Goal: Check status: Check status

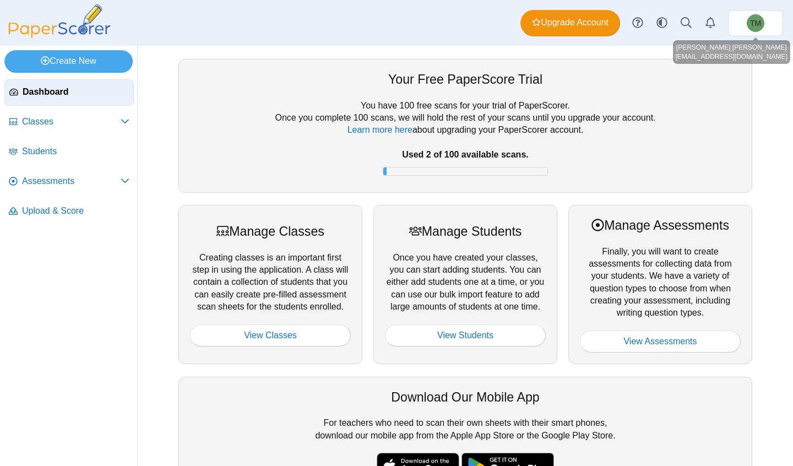
click at [761, 21] on span "TM" at bounding box center [755, 23] width 11 height 8
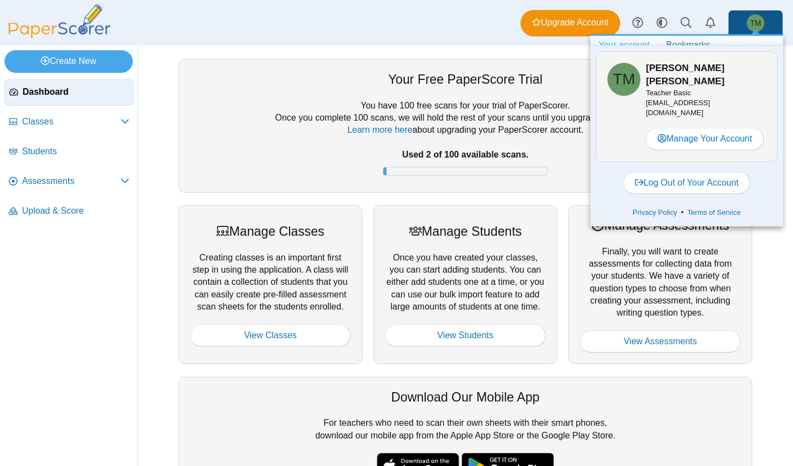
click at [107, 135] on li "Classes Archived Classes" at bounding box center [68, 124] width 129 height 30
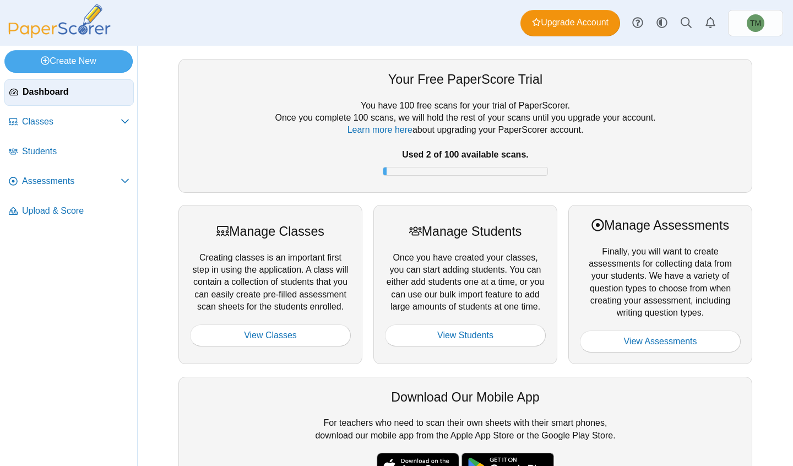
click at [106, 169] on link "Assessments" at bounding box center [68, 182] width 129 height 26
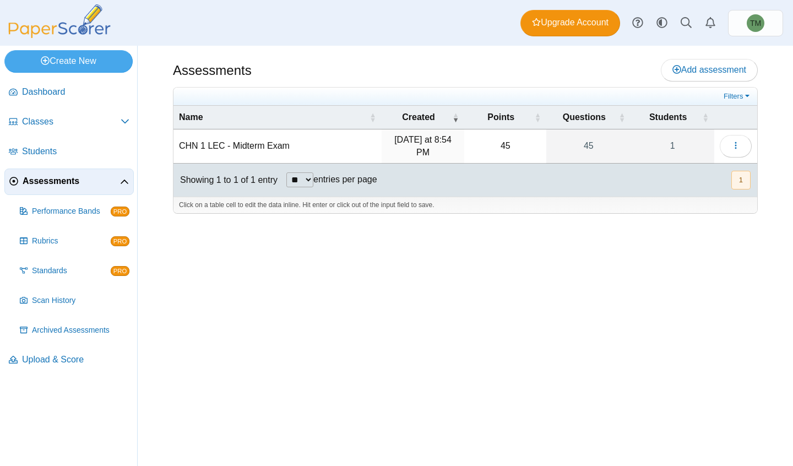
click at [669, 149] on link "1" at bounding box center [673, 146] width 84 height 34
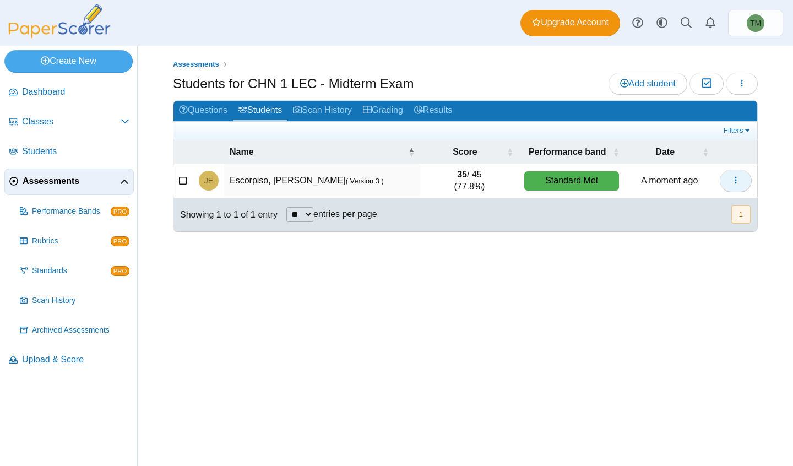
click at [738, 176] on icon "button" at bounding box center [736, 180] width 9 height 9
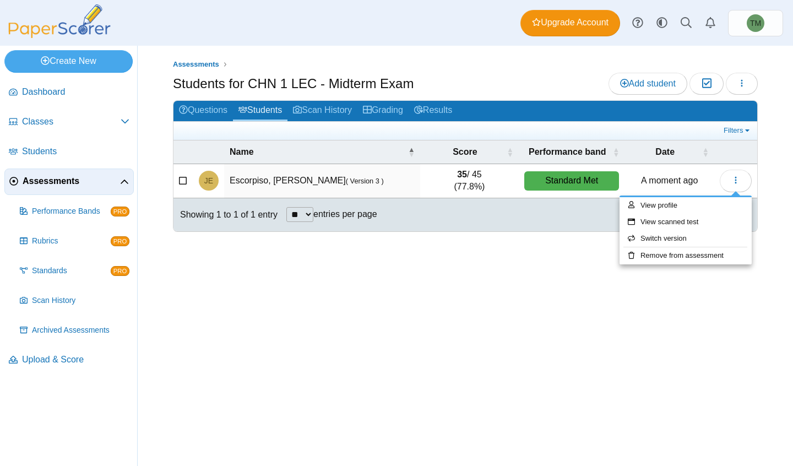
click at [458, 190] on td "35 / 45 (77.8%)" at bounding box center [469, 181] width 99 height 34
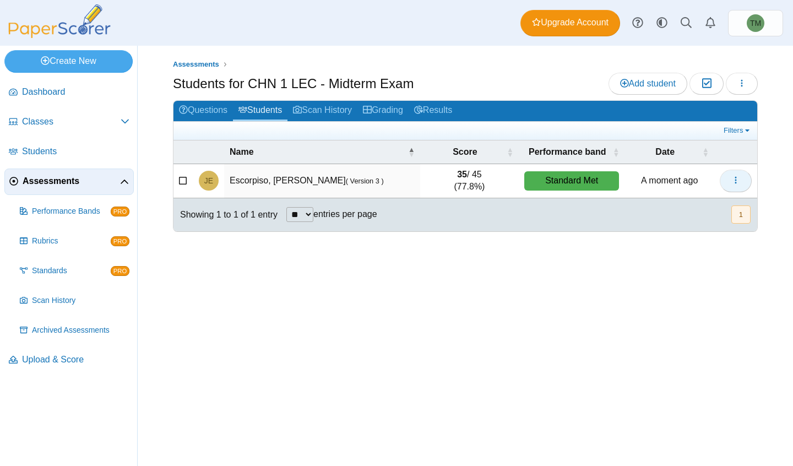
click at [734, 177] on icon "button" at bounding box center [736, 180] width 9 height 9
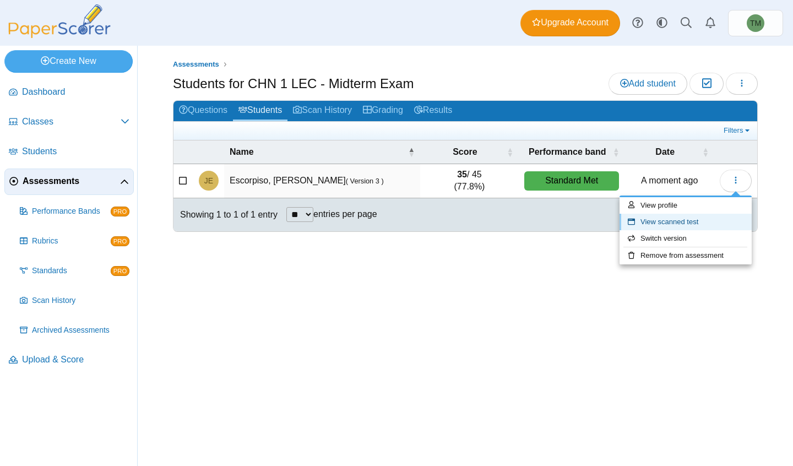
click at [702, 227] on link "View scanned test" at bounding box center [686, 222] width 132 height 17
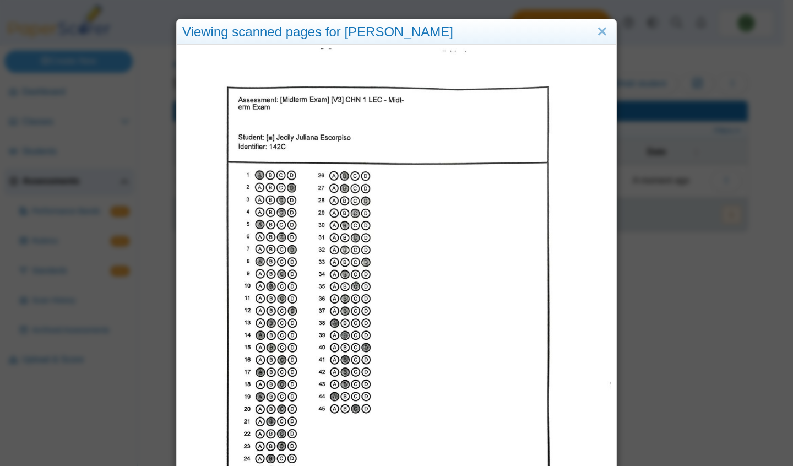
scroll to position [118, 0]
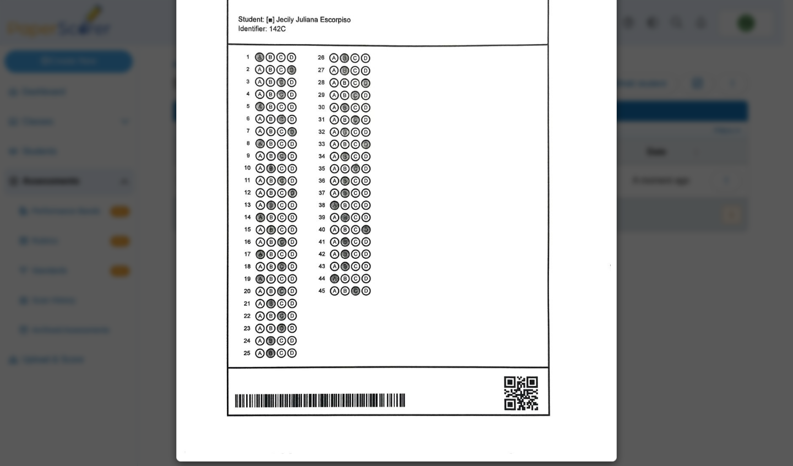
click at [765, 296] on div "Viewing scanned pages for Jecily Juliana Escorpiso" at bounding box center [396, 233] width 793 height 466
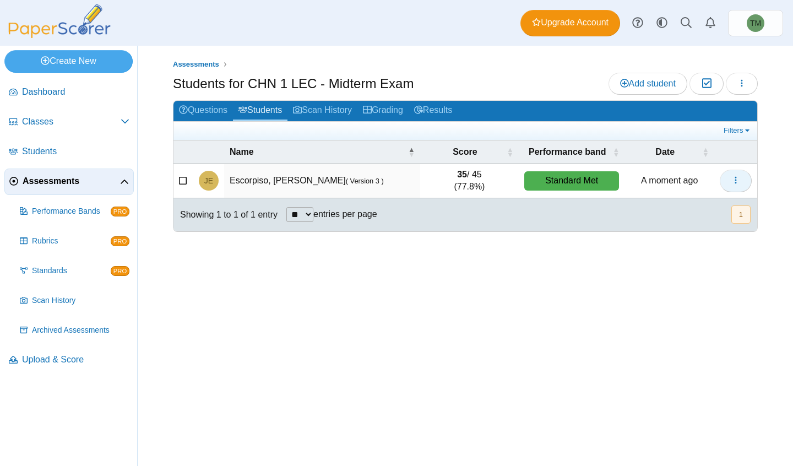
click at [737, 188] on button "button" at bounding box center [736, 181] width 32 height 22
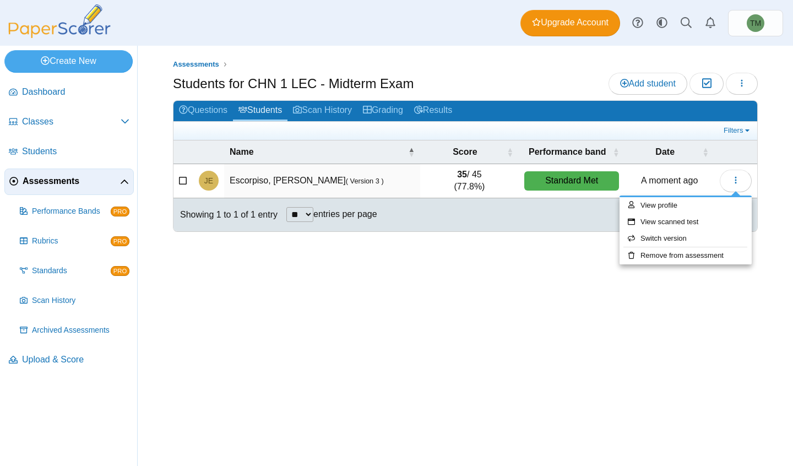
click at [568, 183] on div "Standard Met" at bounding box center [571, 180] width 95 height 19
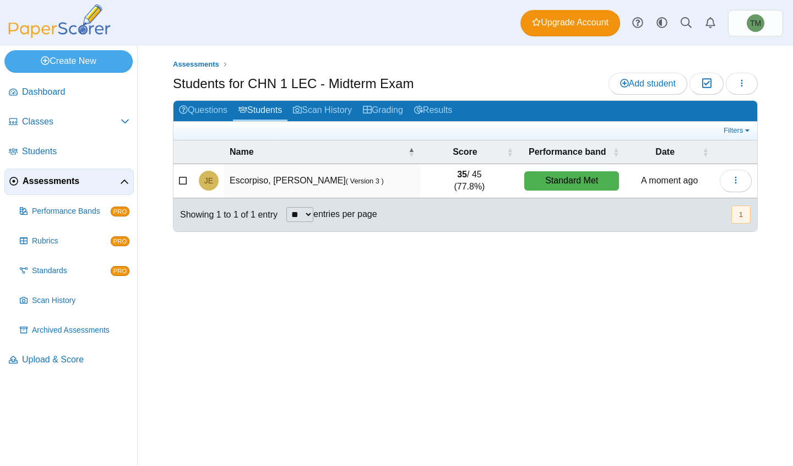
click at [451, 173] on td "35 / 45 (77.8%)" at bounding box center [469, 181] width 99 height 34
click at [304, 179] on td "Escorpiso, Jecily Juliana ( Version 3 )" at bounding box center [322, 181] width 197 height 34
click at [652, 184] on time "1 minute ago" at bounding box center [669, 180] width 51 height 9
click at [748, 208] on button "1" at bounding box center [741, 214] width 19 height 18
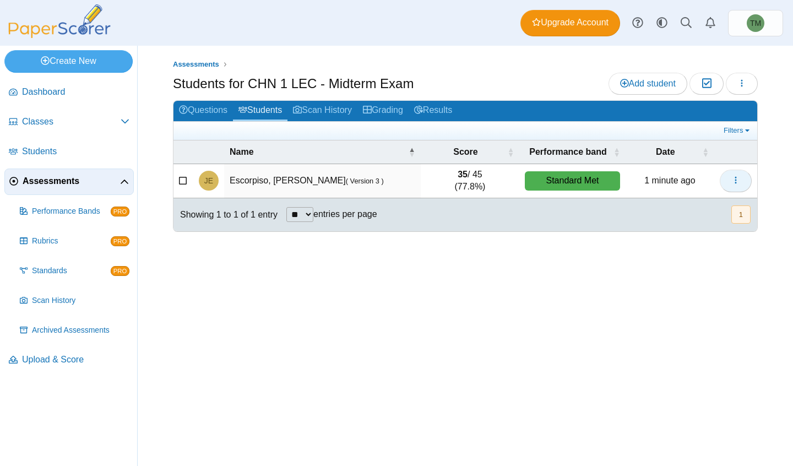
click at [745, 180] on button "button" at bounding box center [736, 181] width 32 height 22
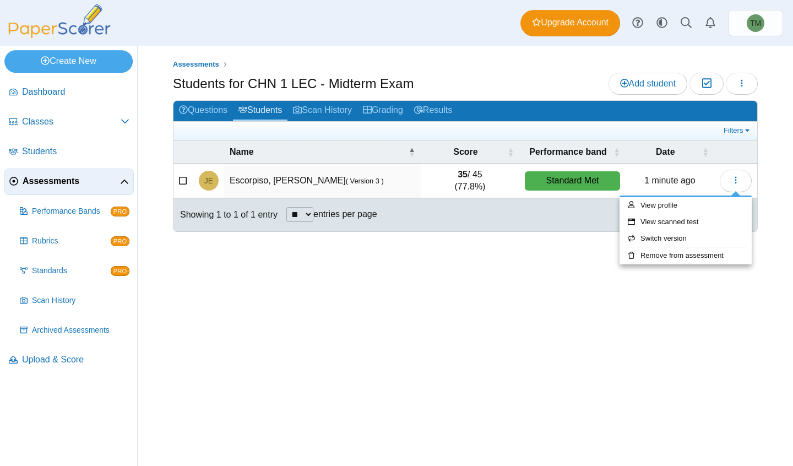
click at [660, 176] on time "1 minute ago" at bounding box center [669, 180] width 51 height 9
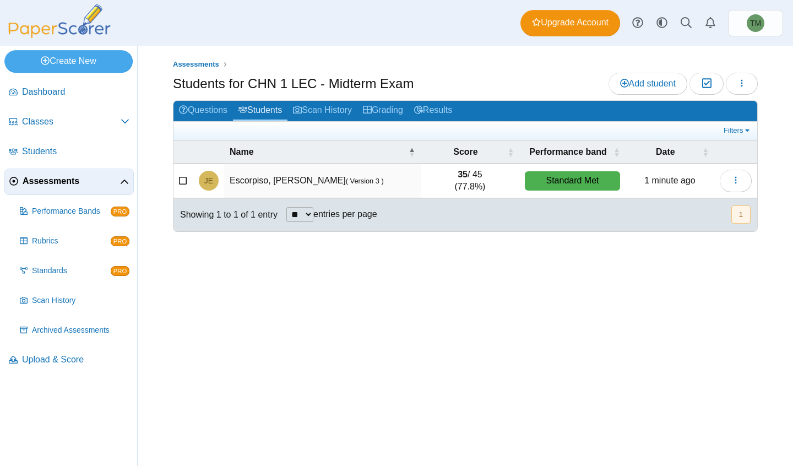
click at [68, 157] on span "Students" at bounding box center [75, 151] width 107 height 12
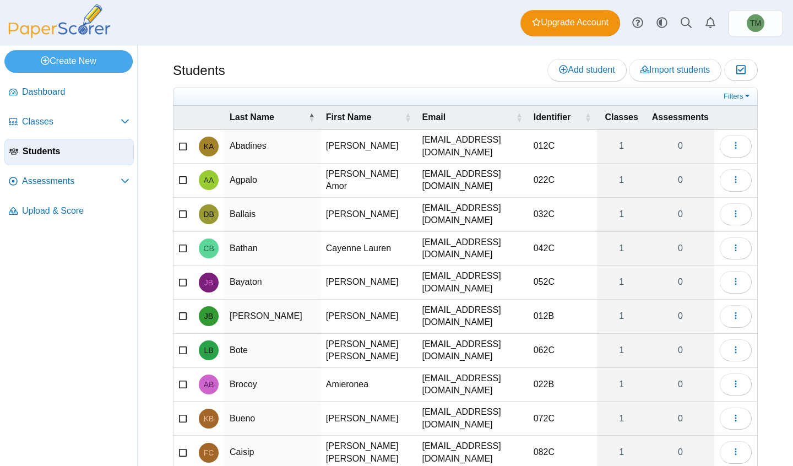
click at [66, 175] on span "Assessments" at bounding box center [71, 181] width 99 height 12
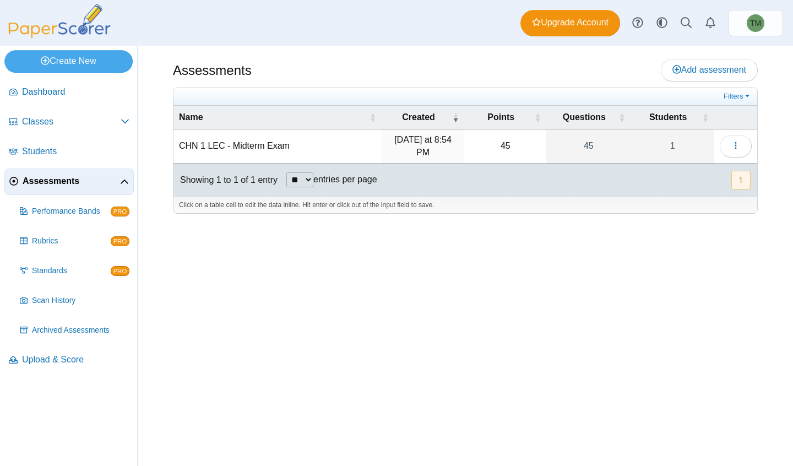
click at [75, 328] on span "Archived Assessments" at bounding box center [81, 330] width 98 height 11
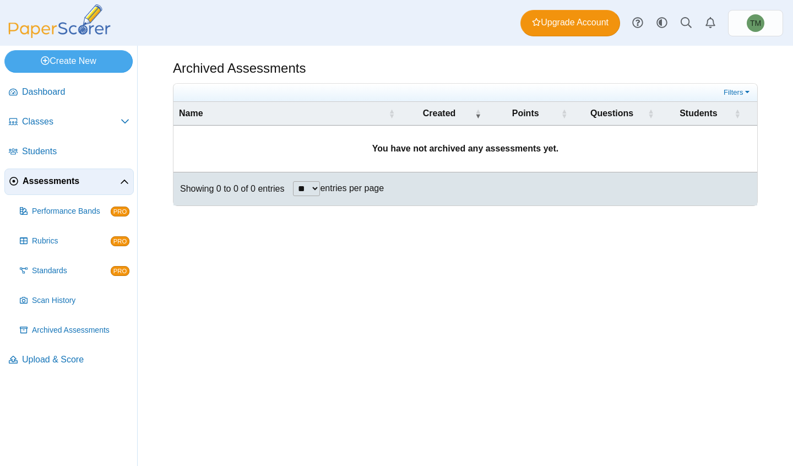
click at [96, 297] on span "Scan History" at bounding box center [81, 300] width 98 height 11
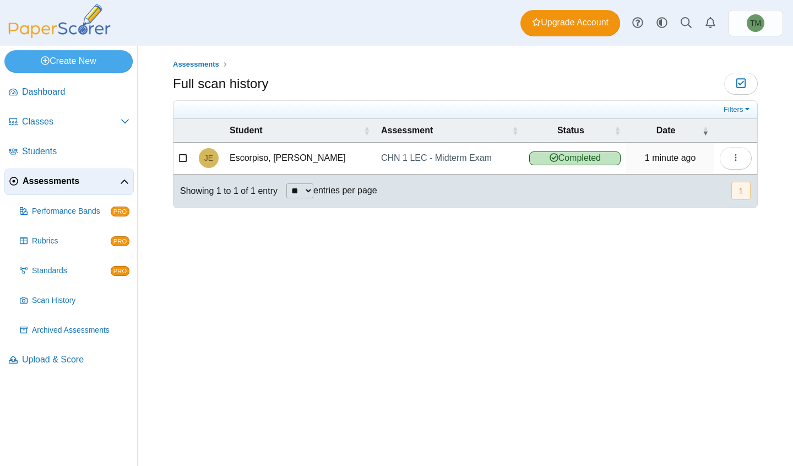
click at [458, 159] on link "CHN 1 LEC - Midterm Exam" at bounding box center [450, 158] width 148 height 31
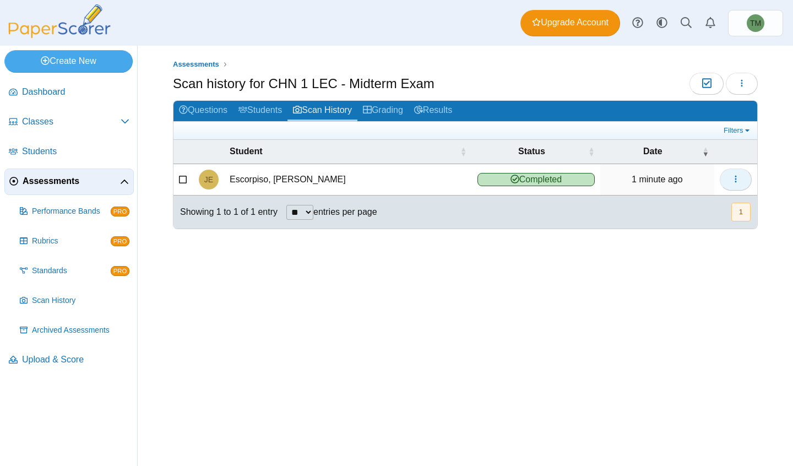
click at [730, 184] on button "button" at bounding box center [736, 180] width 32 height 22
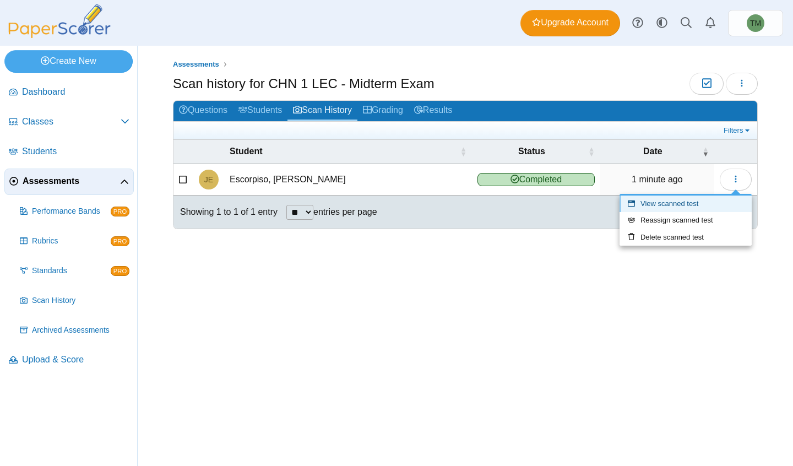
click at [714, 203] on link "View scanned test" at bounding box center [686, 204] width 132 height 17
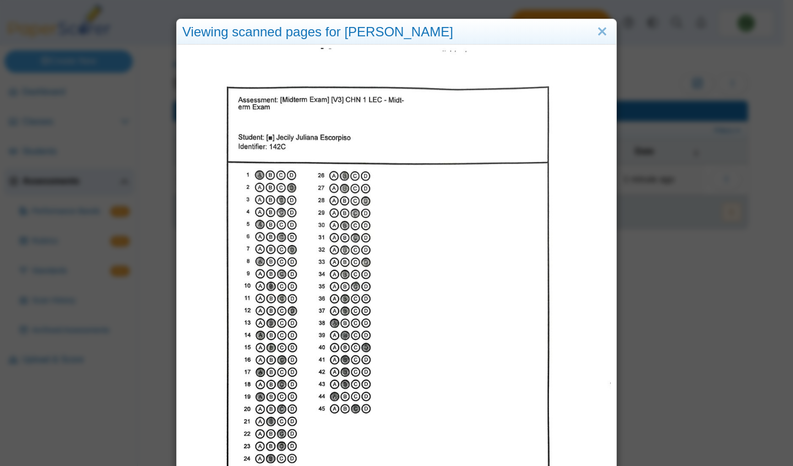
click at [736, 101] on div "Viewing scanned pages for Jecily Juliana Escorpiso" at bounding box center [396, 233] width 793 height 466
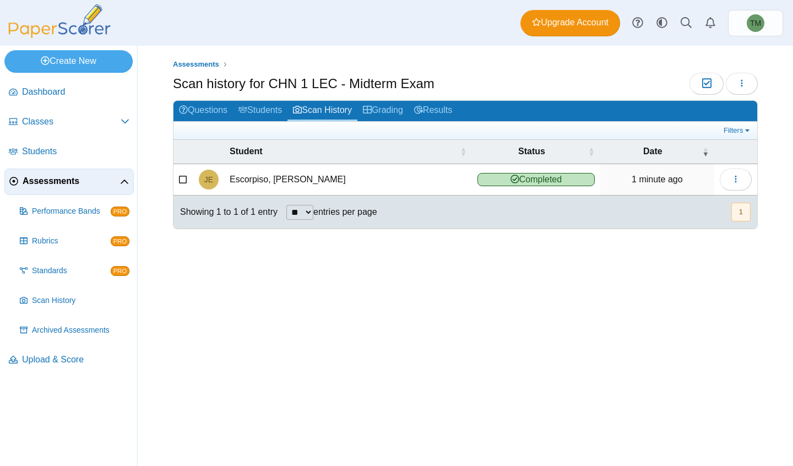
click at [71, 187] on link "Assessments" at bounding box center [68, 182] width 129 height 26
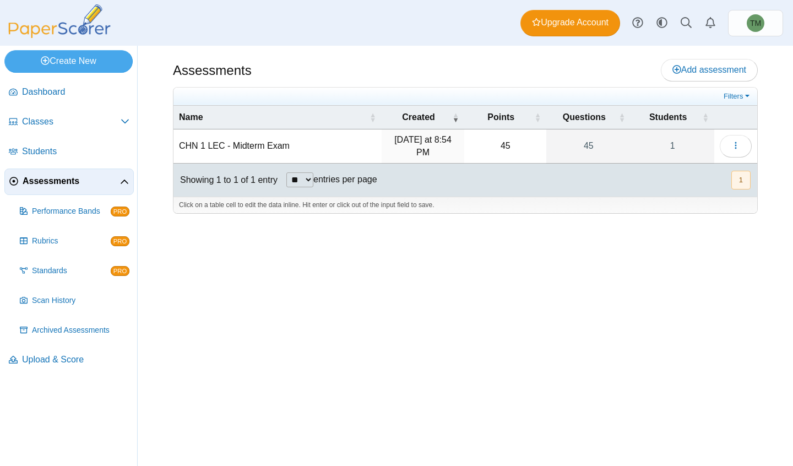
click at [500, 145] on td "45" at bounding box center [505, 146] width 82 height 34
click at [736, 141] on span "button" at bounding box center [736, 145] width 9 height 9
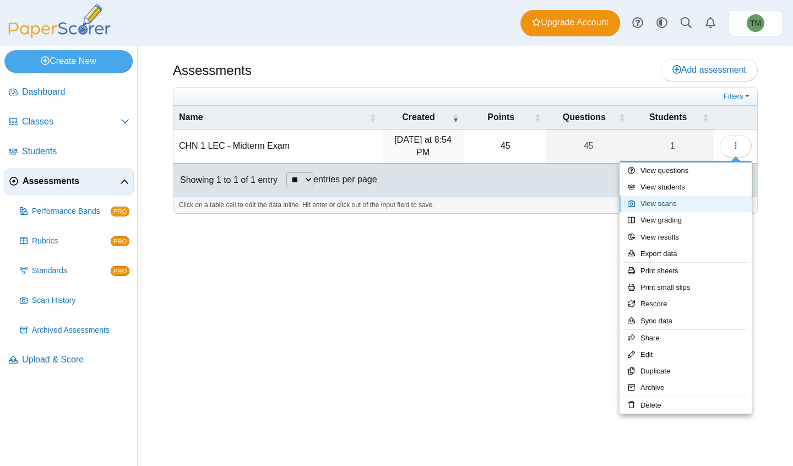
click at [696, 205] on link "View scans" at bounding box center [686, 204] width 132 height 17
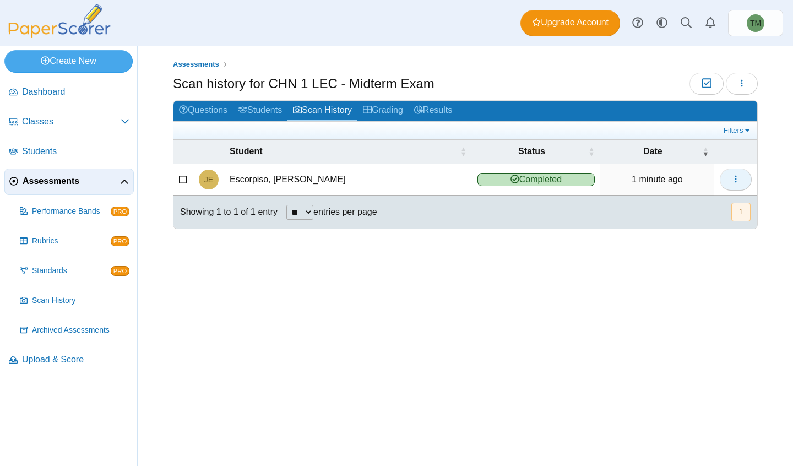
click at [736, 179] on icon "button" at bounding box center [736, 179] width 9 height 9
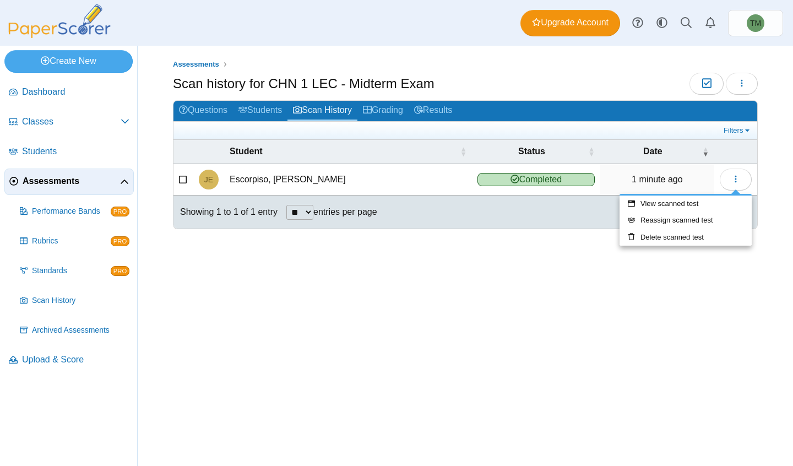
click at [377, 112] on link "Grading" at bounding box center [383, 111] width 51 height 20
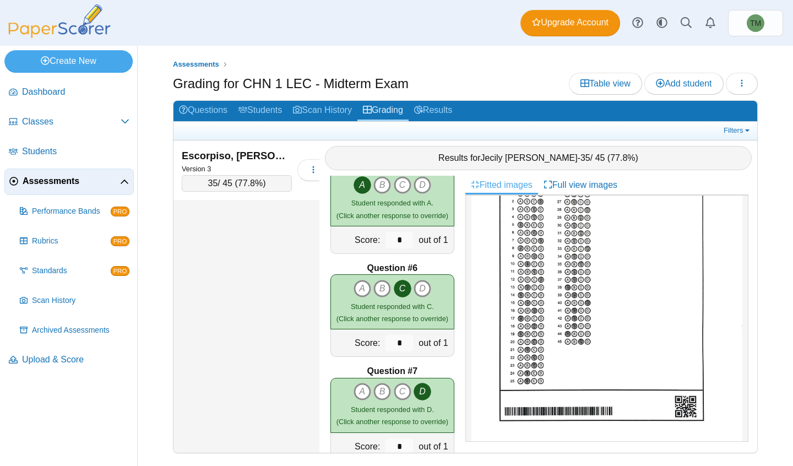
scroll to position [716, 0]
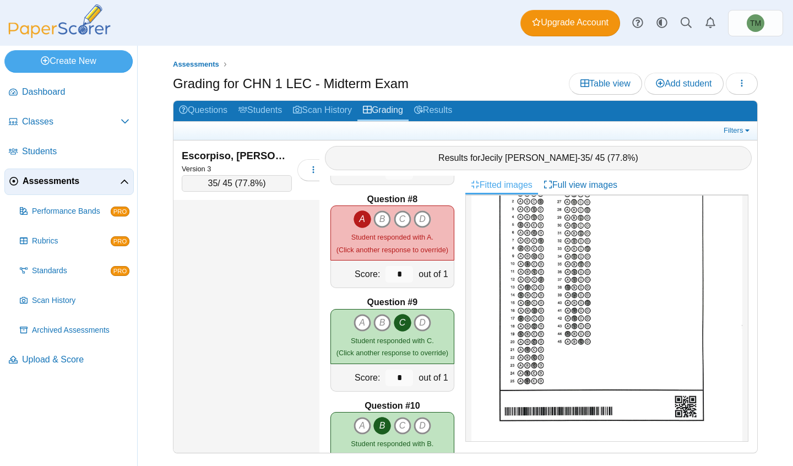
click at [404, 245] on small "Student responded with A. (Click another response to override)" at bounding box center [393, 243] width 112 height 20
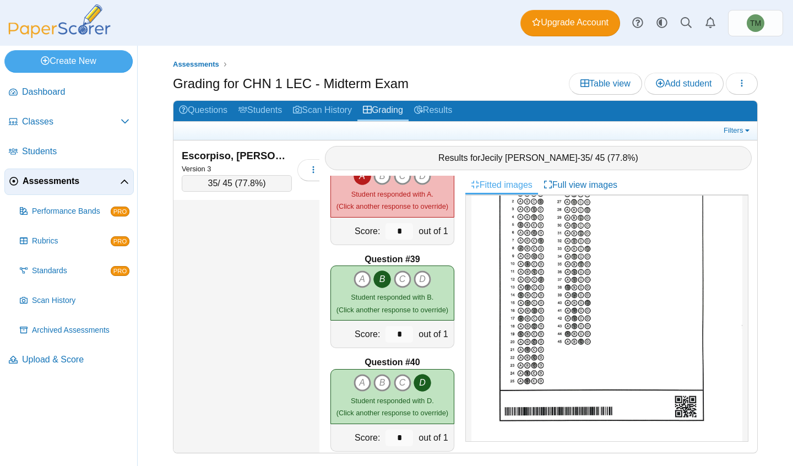
scroll to position [3746, 0]
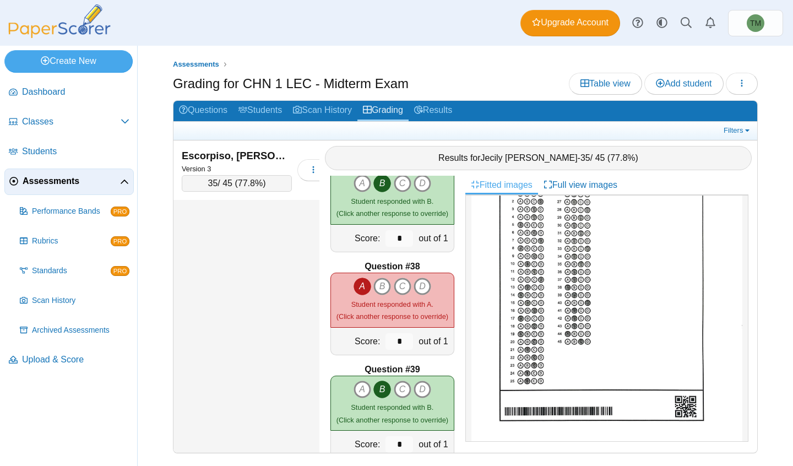
click at [441, 111] on link "Results" at bounding box center [433, 111] width 49 height 20
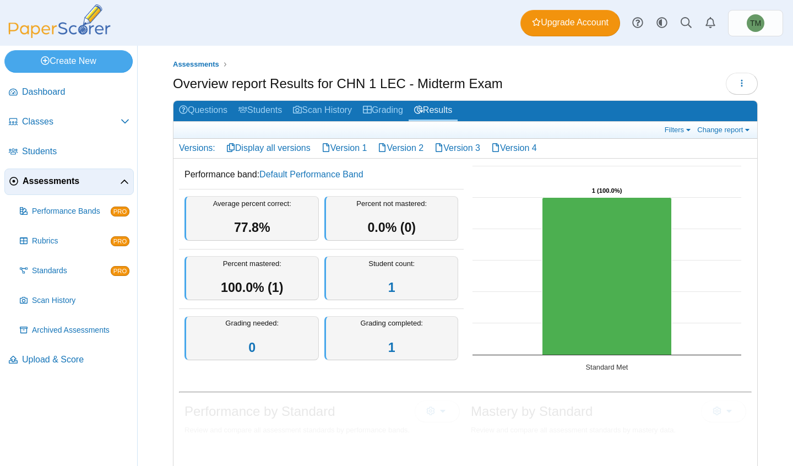
click at [458, 148] on link "Version 3" at bounding box center [457, 148] width 57 height 19
click at [82, 188] on link "Assessments" at bounding box center [68, 182] width 129 height 26
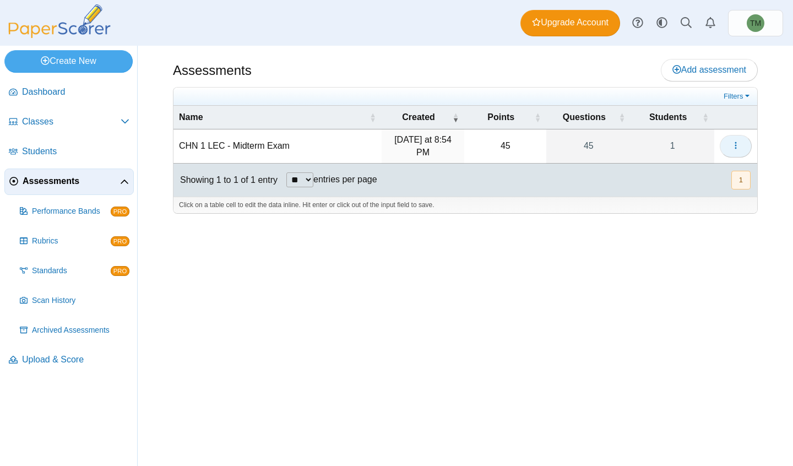
click at [720, 148] on button "button" at bounding box center [736, 146] width 32 height 22
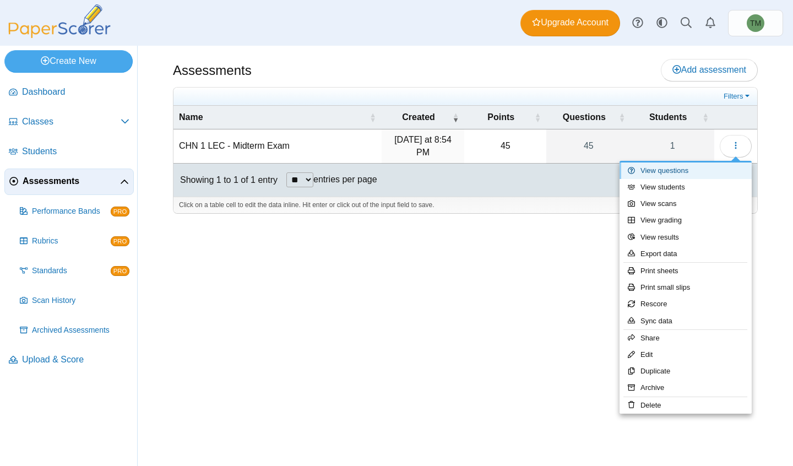
click at [695, 171] on link "View questions" at bounding box center [686, 171] width 132 height 17
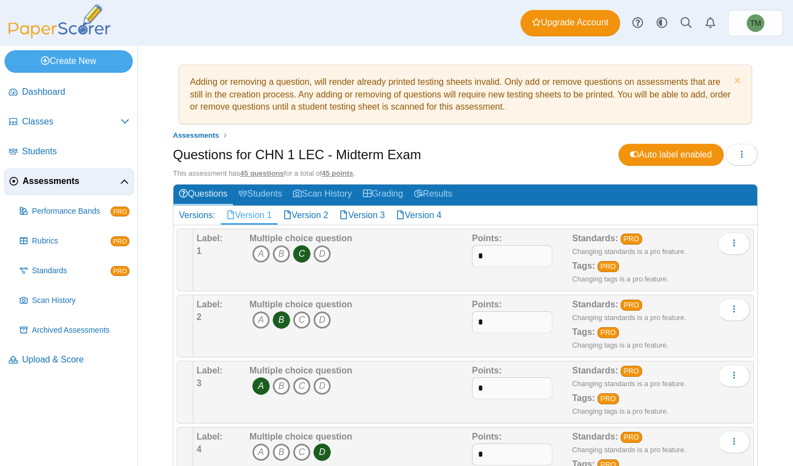
click at [366, 219] on link "Version 3" at bounding box center [362, 215] width 57 height 19
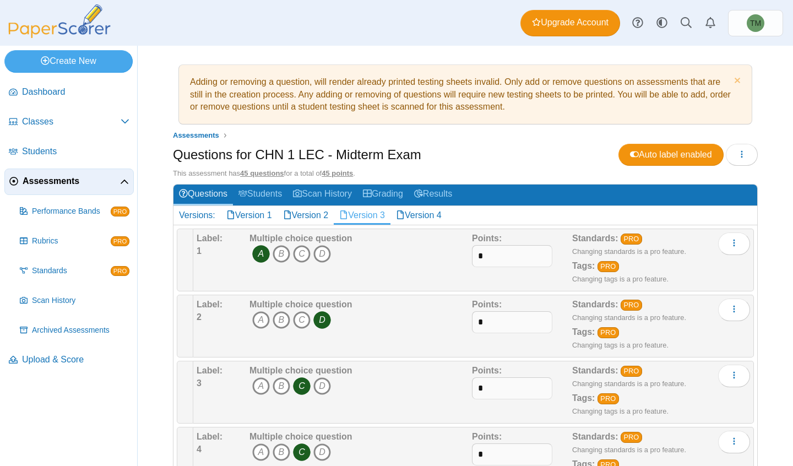
click at [91, 295] on span "Scan History" at bounding box center [81, 300] width 98 height 11
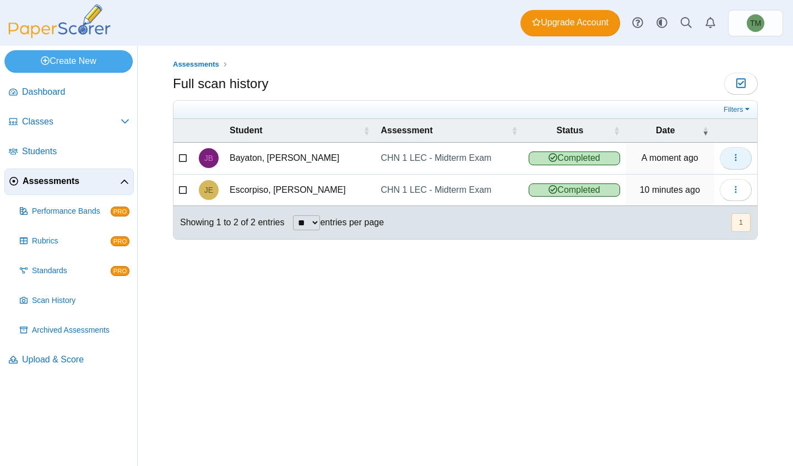
click at [736, 163] on span "button" at bounding box center [736, 157] width 9 height 9
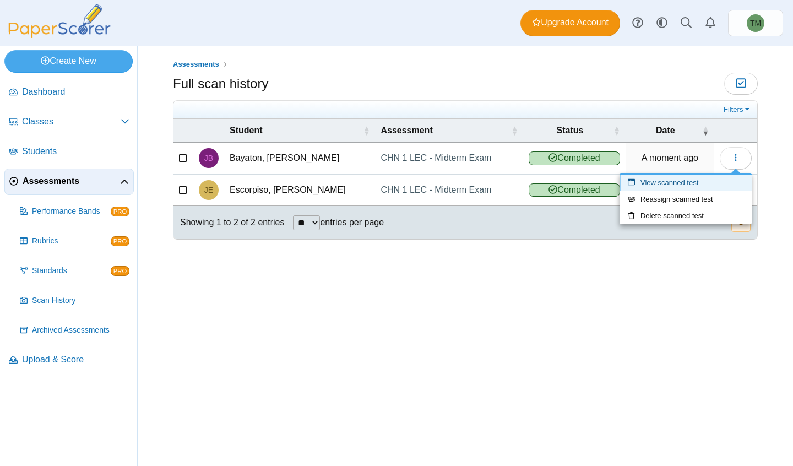
click at [690, 187] on link "View scanned test" at bounding box center [686, 183] width 132 height 17
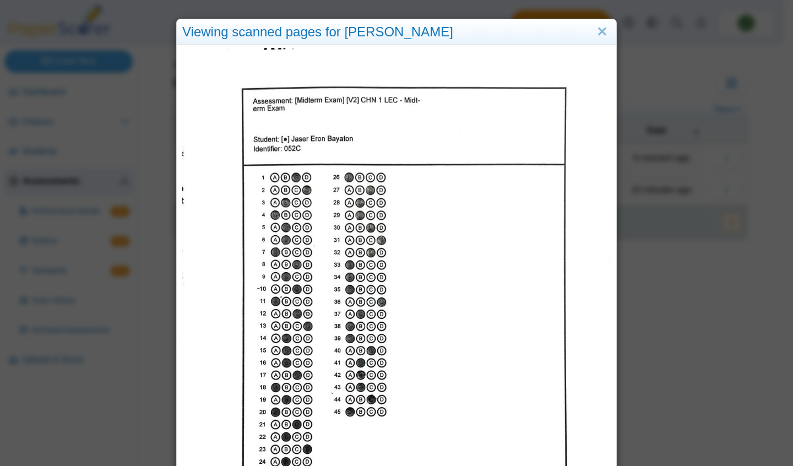
click at [597, 28] on link "Close" at bounding box center [602, 32] width 17 height 19
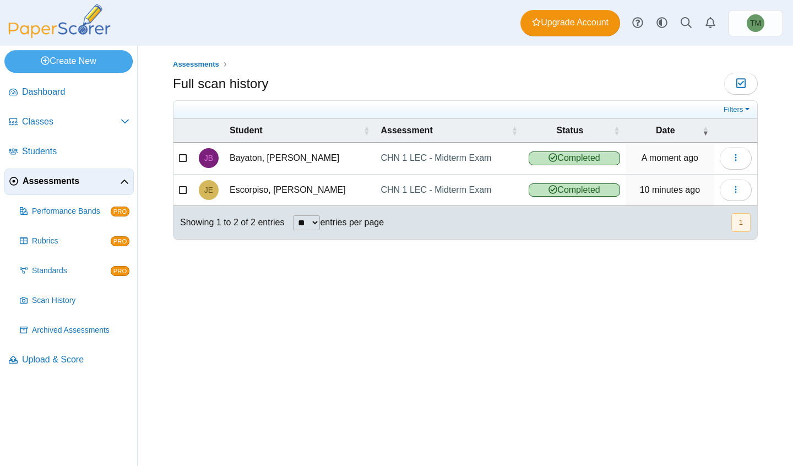
click at [69, 188] on link "Assessments" at bounding box center [68, 182] width 129 height 26
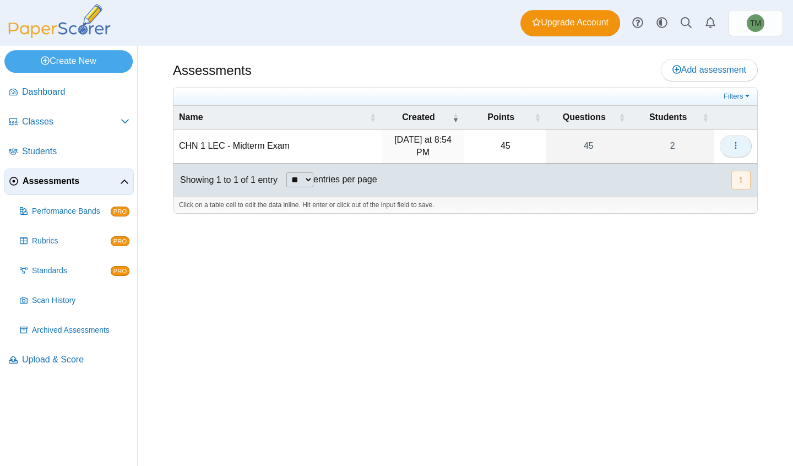
click at [734, 148] on icon "button" at bounding box center [736, 145] width 9 height 9
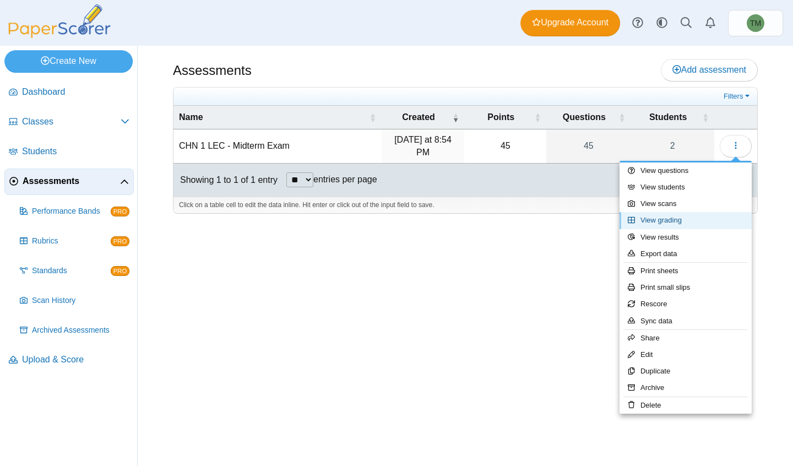
click at [708, 213] on link "View grading" at bounding box center [686, 220] width 132 height 17
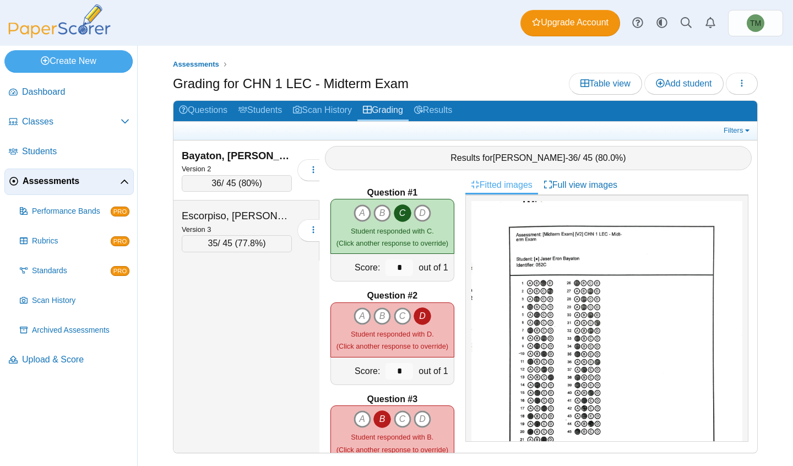
click at [252, 186] on span "80%" at bounding box center [250, 182] width 18 height 9
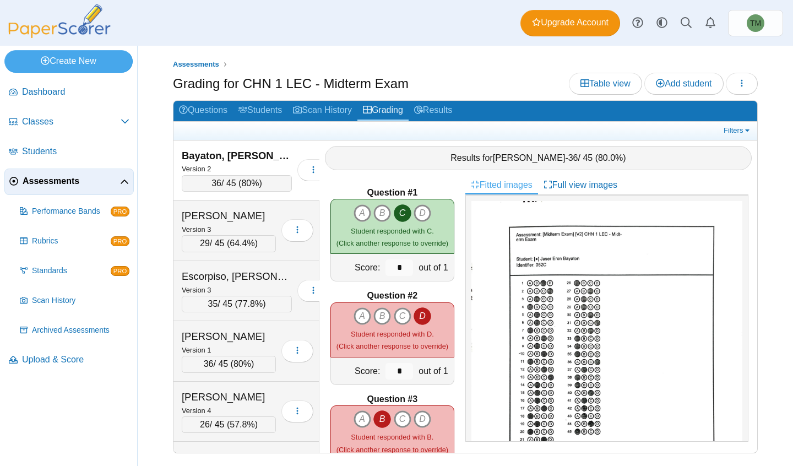
click at [733, 131] on link "Filters" at bounding box center [738, 130] width 34 height 11
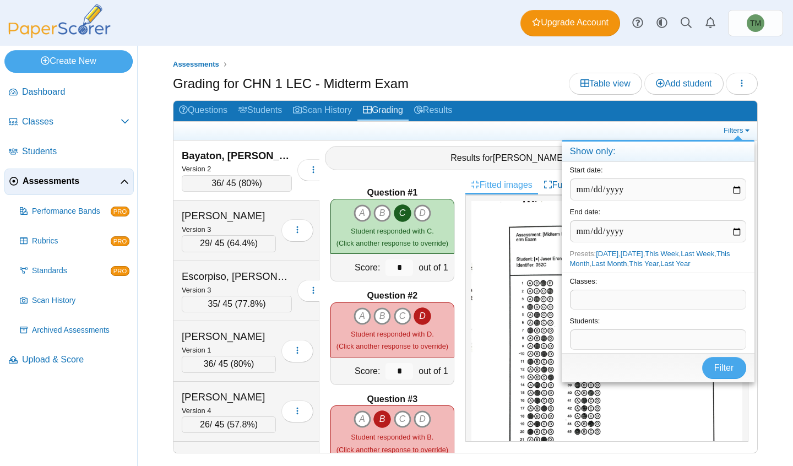
click at [730, 131] on link "Filters" at bounding box center [738, 130] width 34 height 11
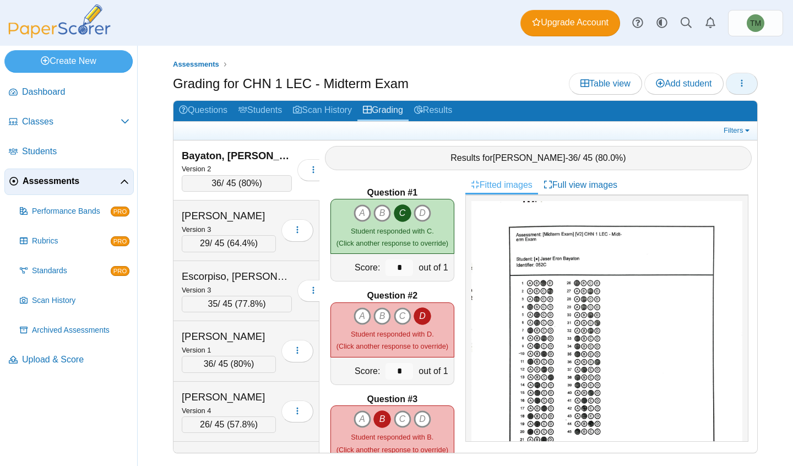
click at [734, 85] on button "button" at bounding box center [742, 84] width 32 height 22
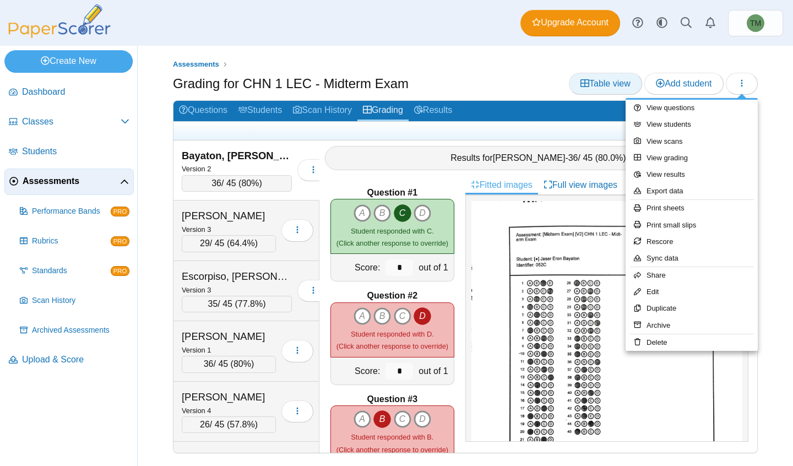
click at [611, 85] on span "Table view" at bounding box center [606, 83] width 50 height 9
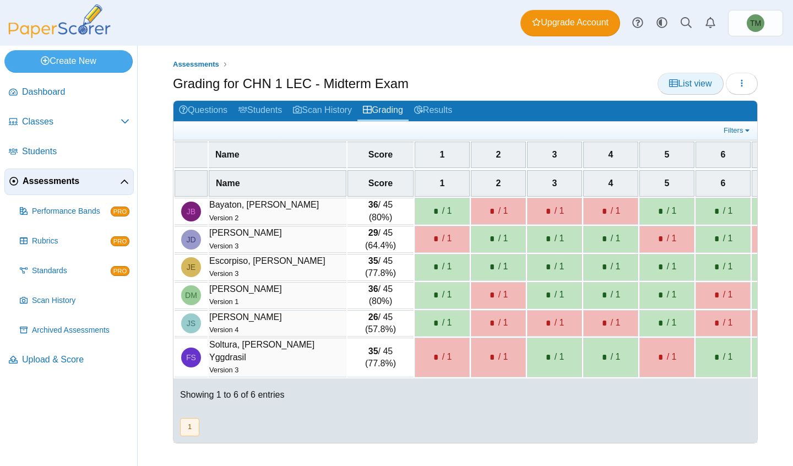
click at [694, 88] on link "List view" at bounding box center [691, 84] width 66 height 22
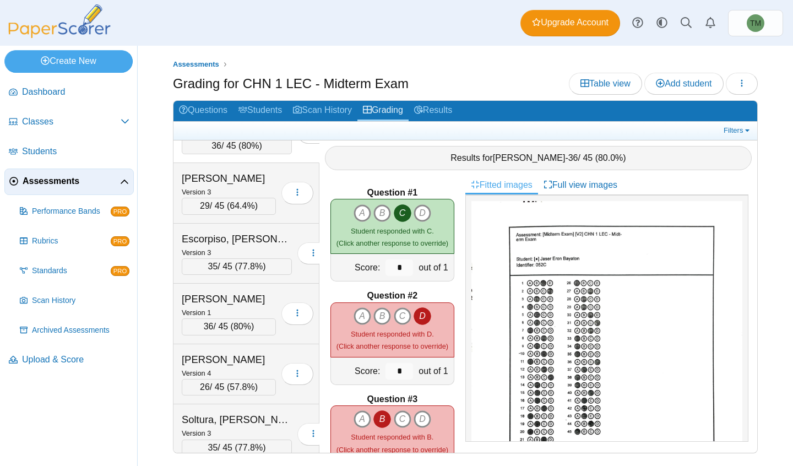
scroll to position [48, 0]
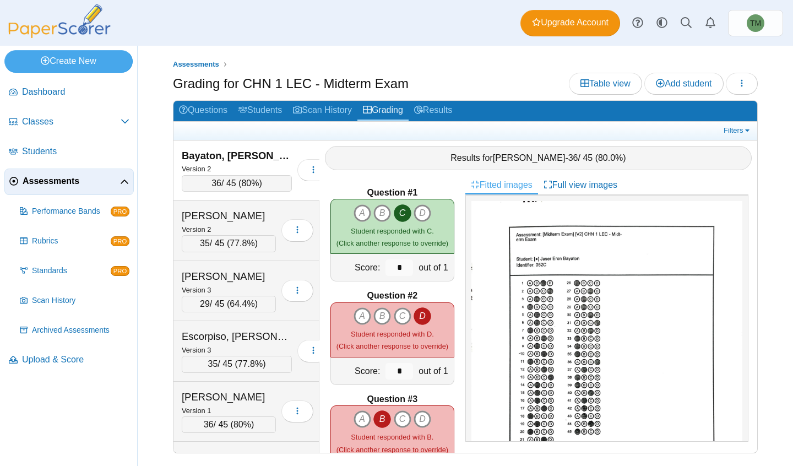
scroll to position [109, 0]
